Goal: Check status: Check status

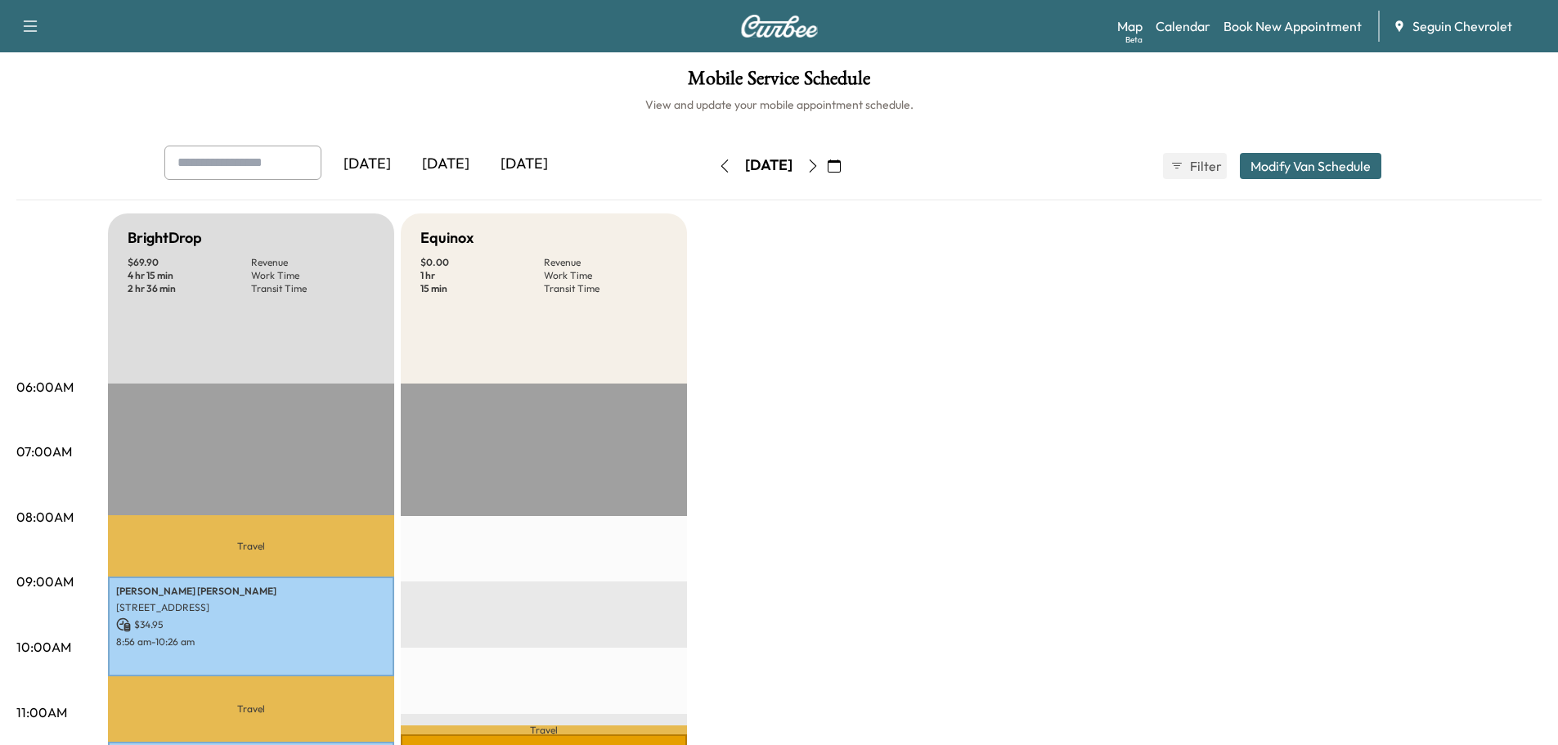
click at [453, 157] on div "[DATE]" at bounding box center [445, 165] width 79 height 38
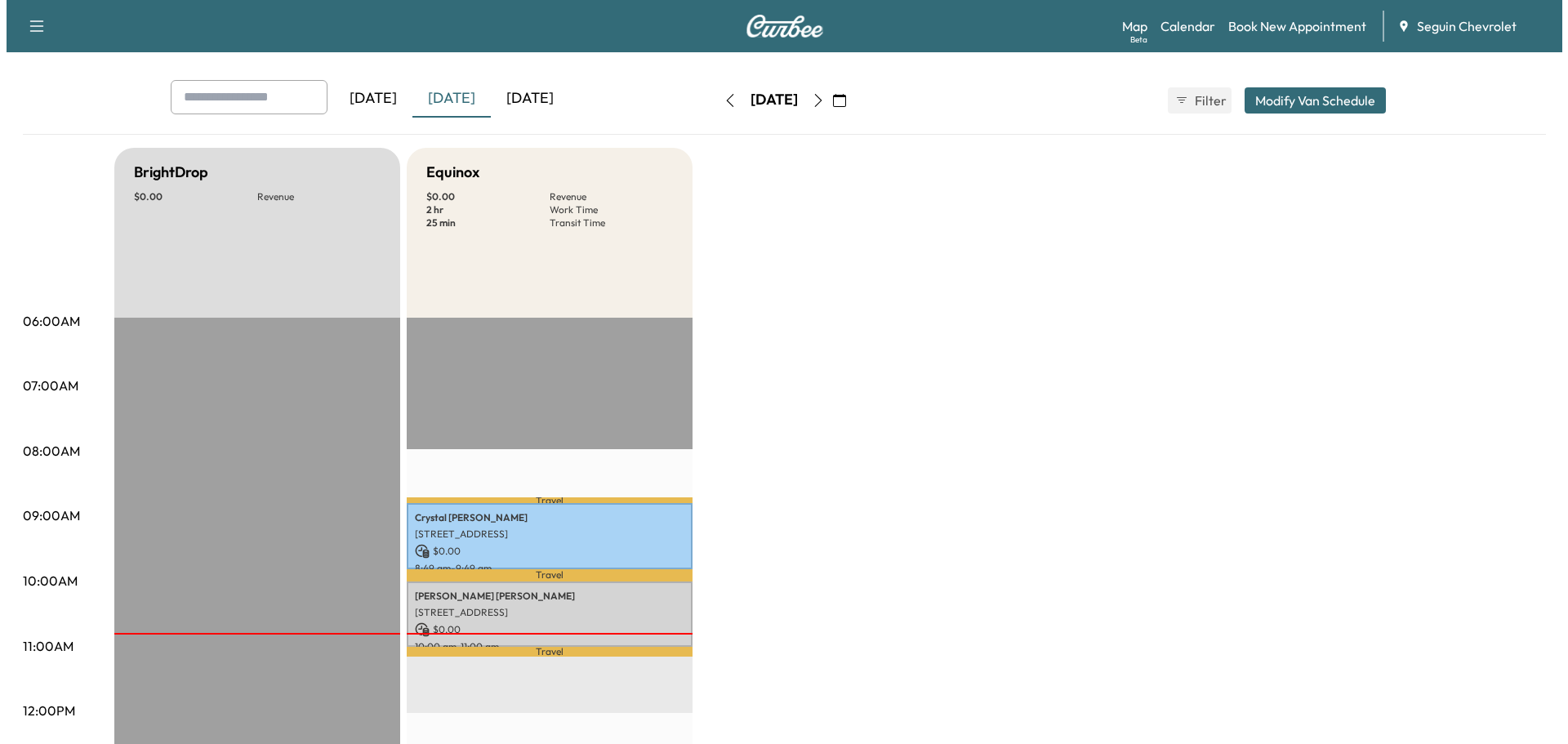
scroll to position [327, 0]
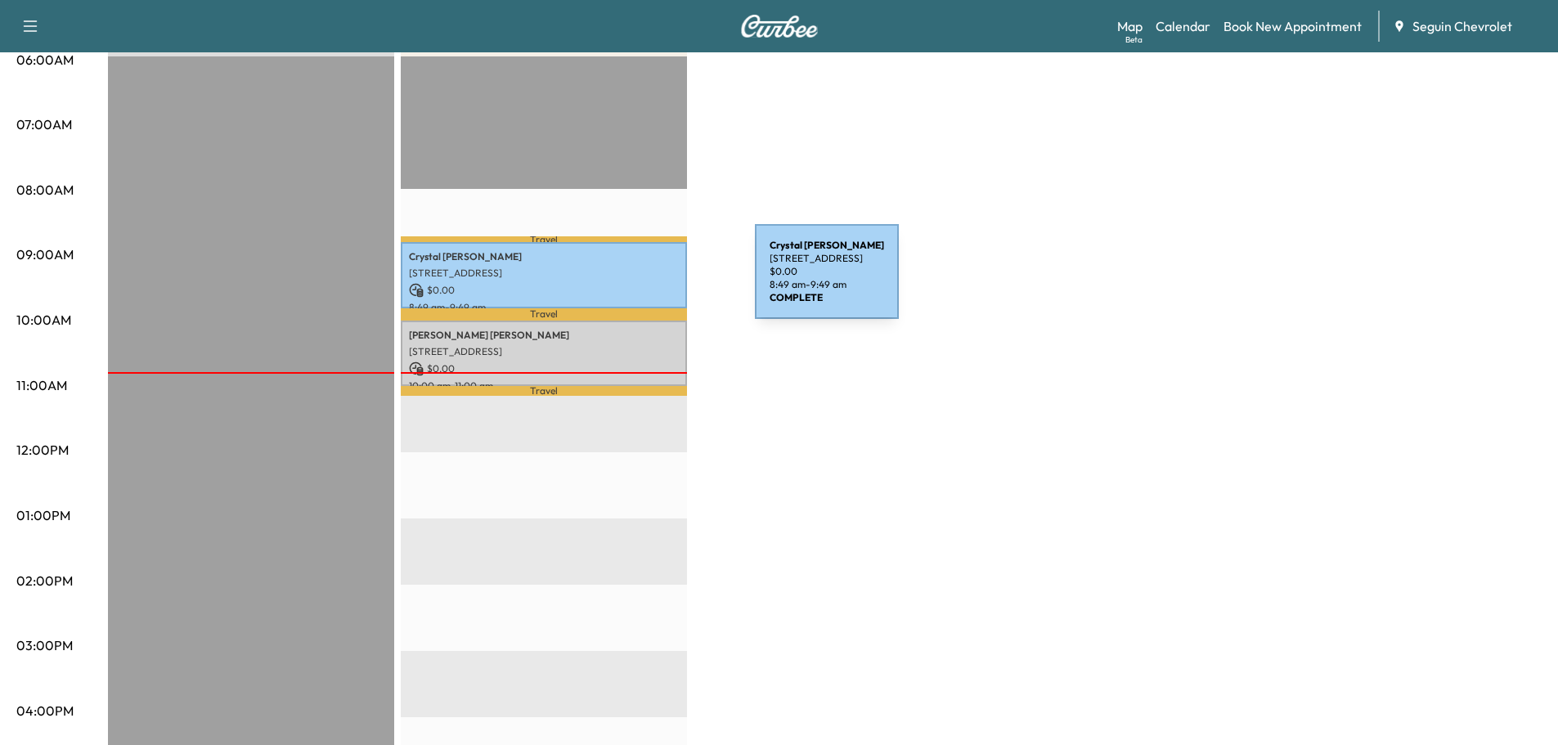
click at [632, 283] on p "$ 0.00" at bounding box center [544, 290] width 270 height 15
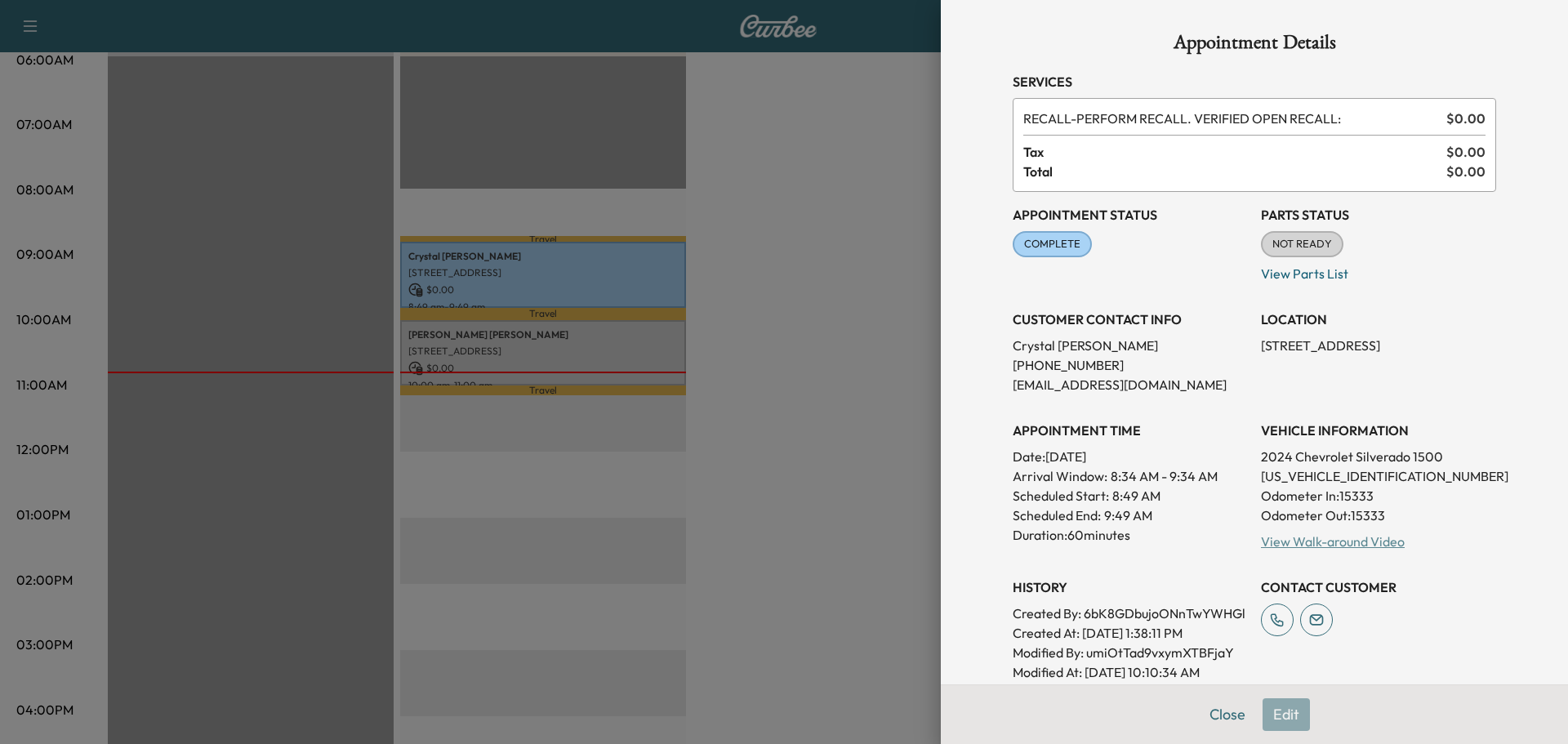
click at [1364, 540] on link "View Walk-around Video" at bounding box center [1333, 541] width 144 height 16
click at [868, 199] on div at bounding box center [784, 372] width 1568 height 744
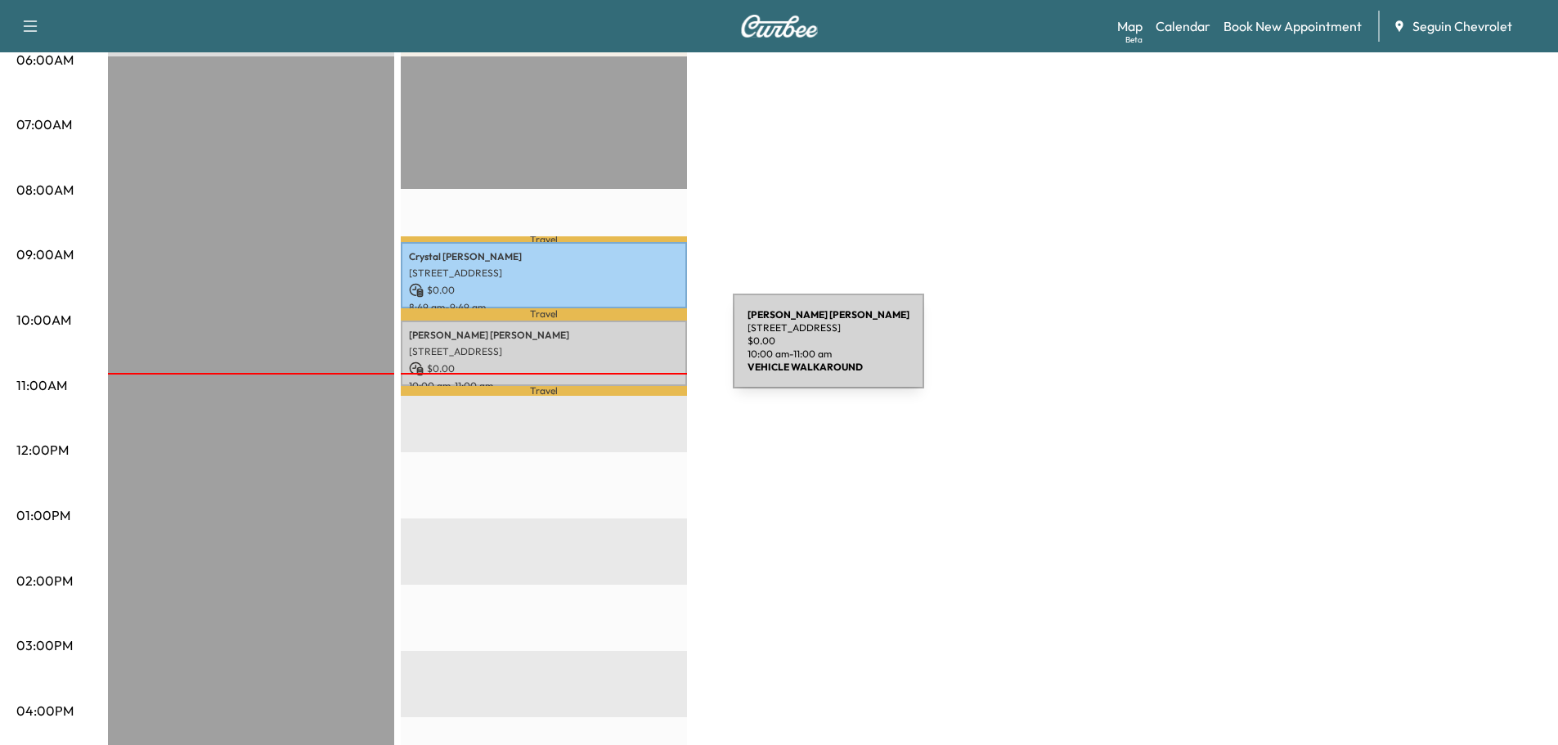
click at [610, 351] on p "[STREET_ADDRESS]" at bounding box center [544, 351] width 270 height 13
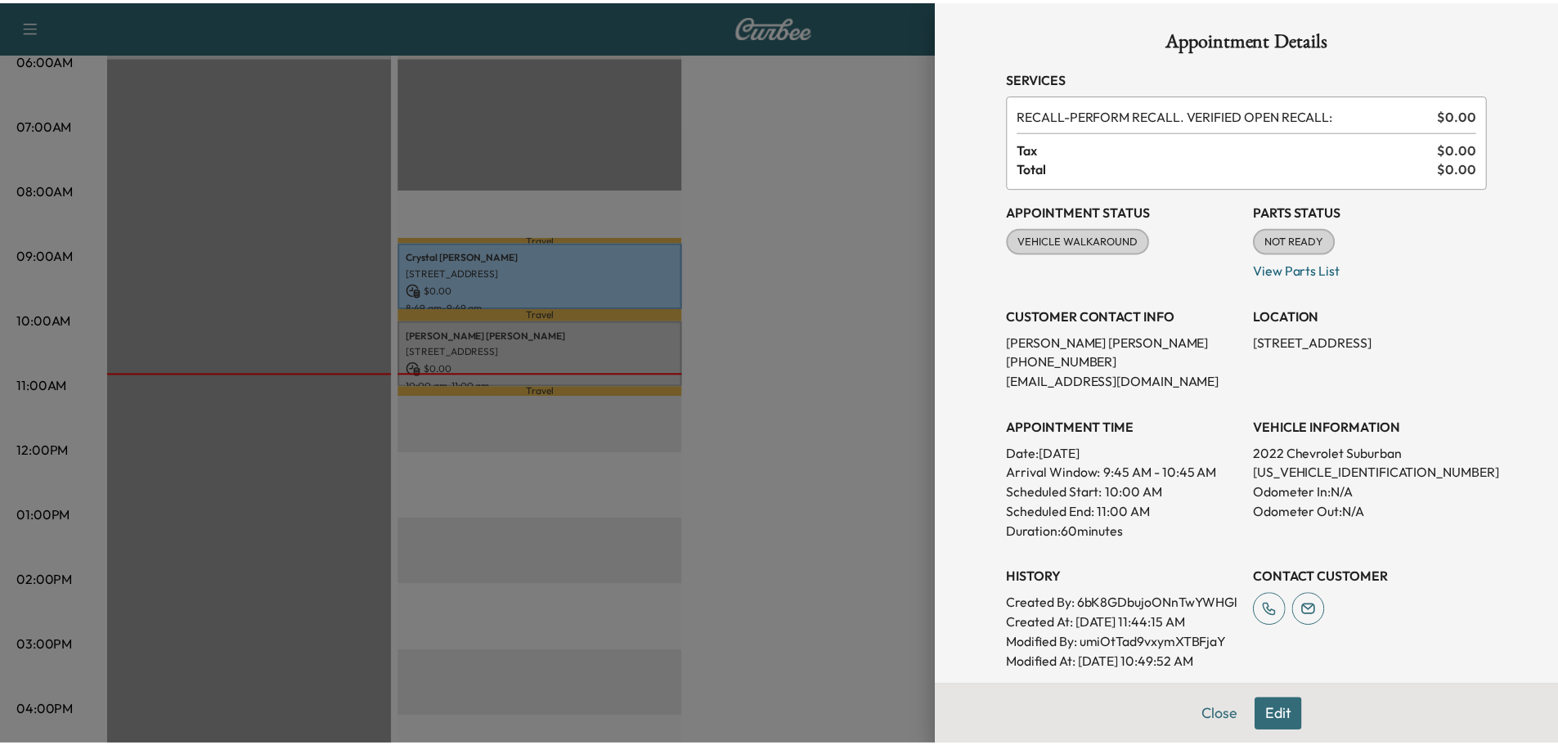
scroll to position [0, 0]
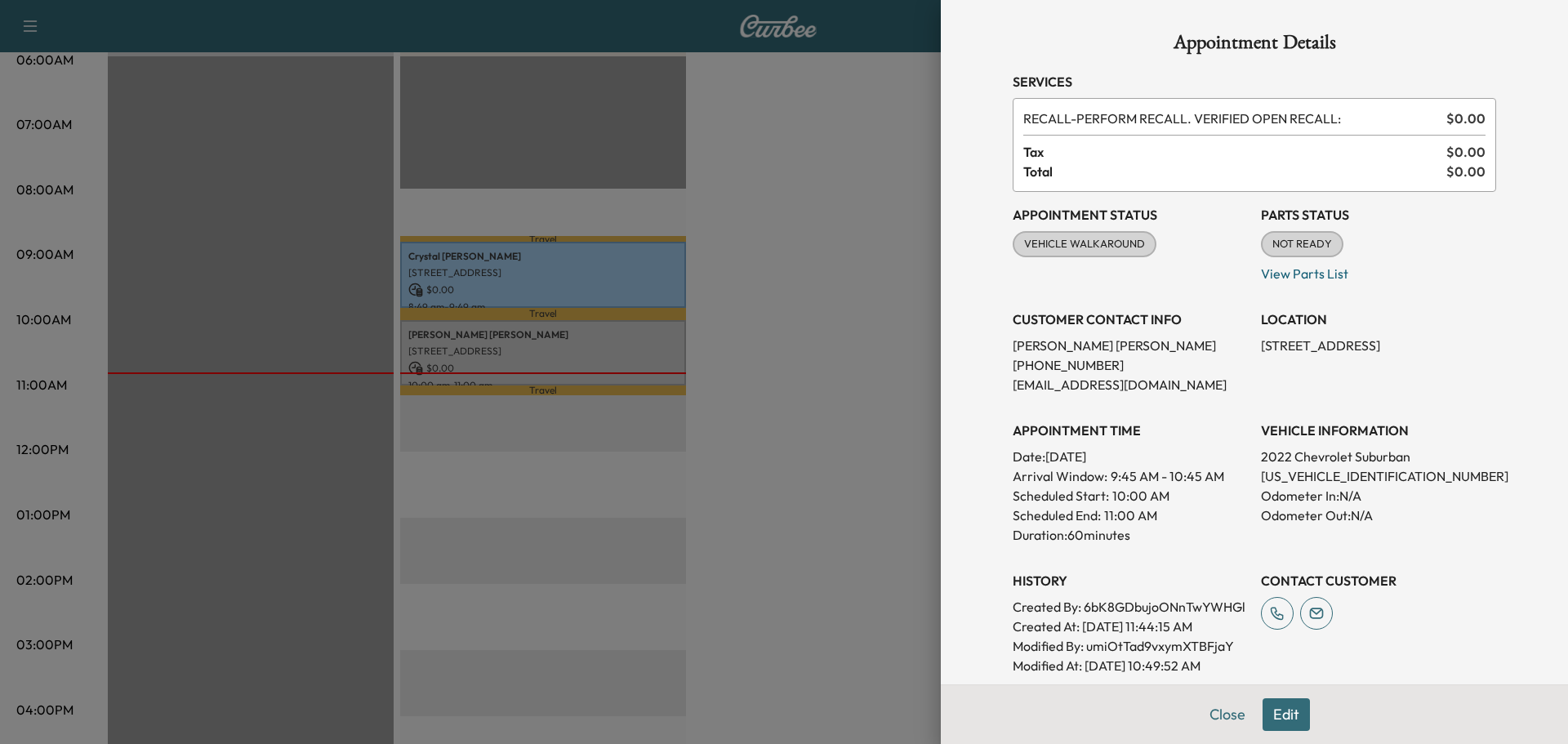
click at [795, 303] on div at bounding box center [784, 372] width 1568 height 744
